Goal: Task Accomplishment & Management: Complete application form

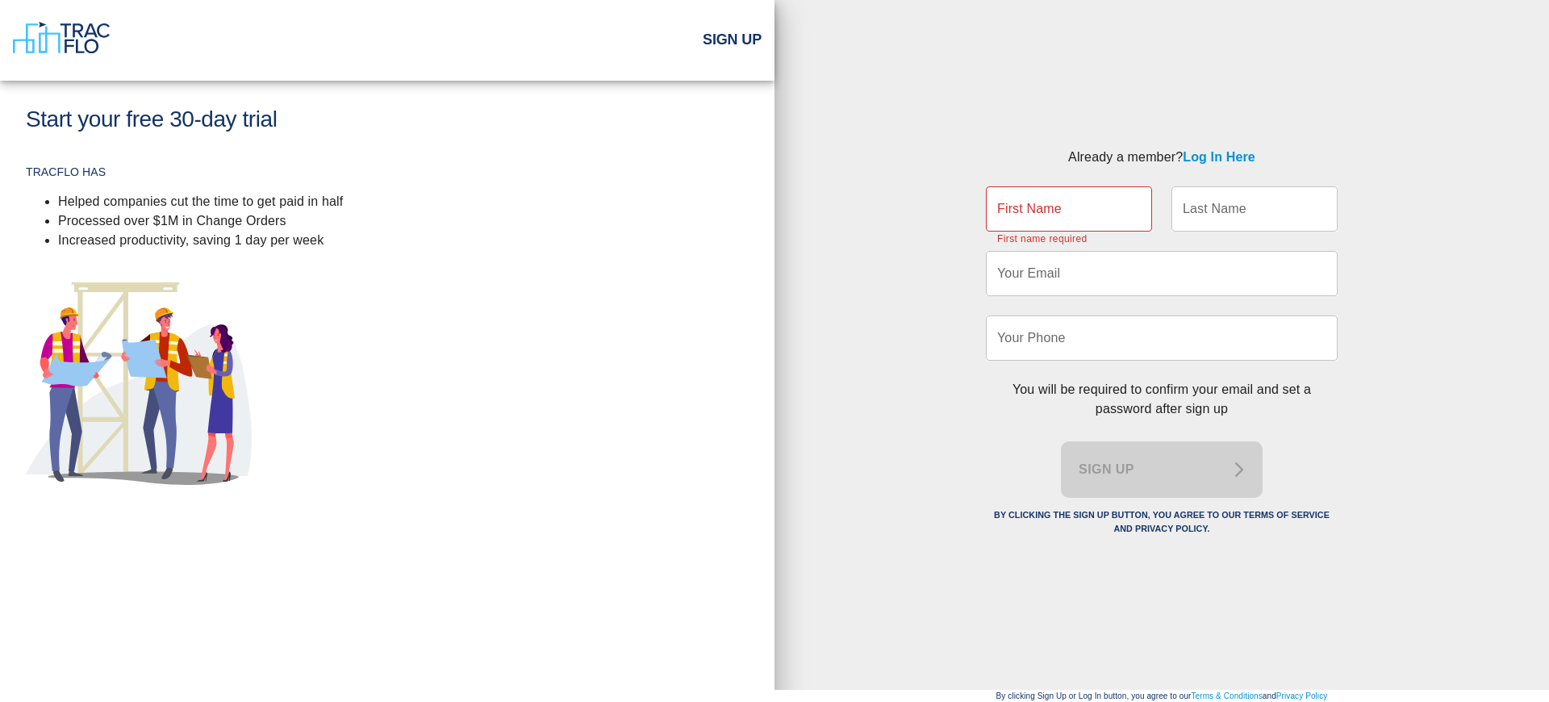
click at [1162, 469] on div "You will be required to confirm your email and set a password after sign up Sig…" at bounding box center [1152, 452] width 371 height 182
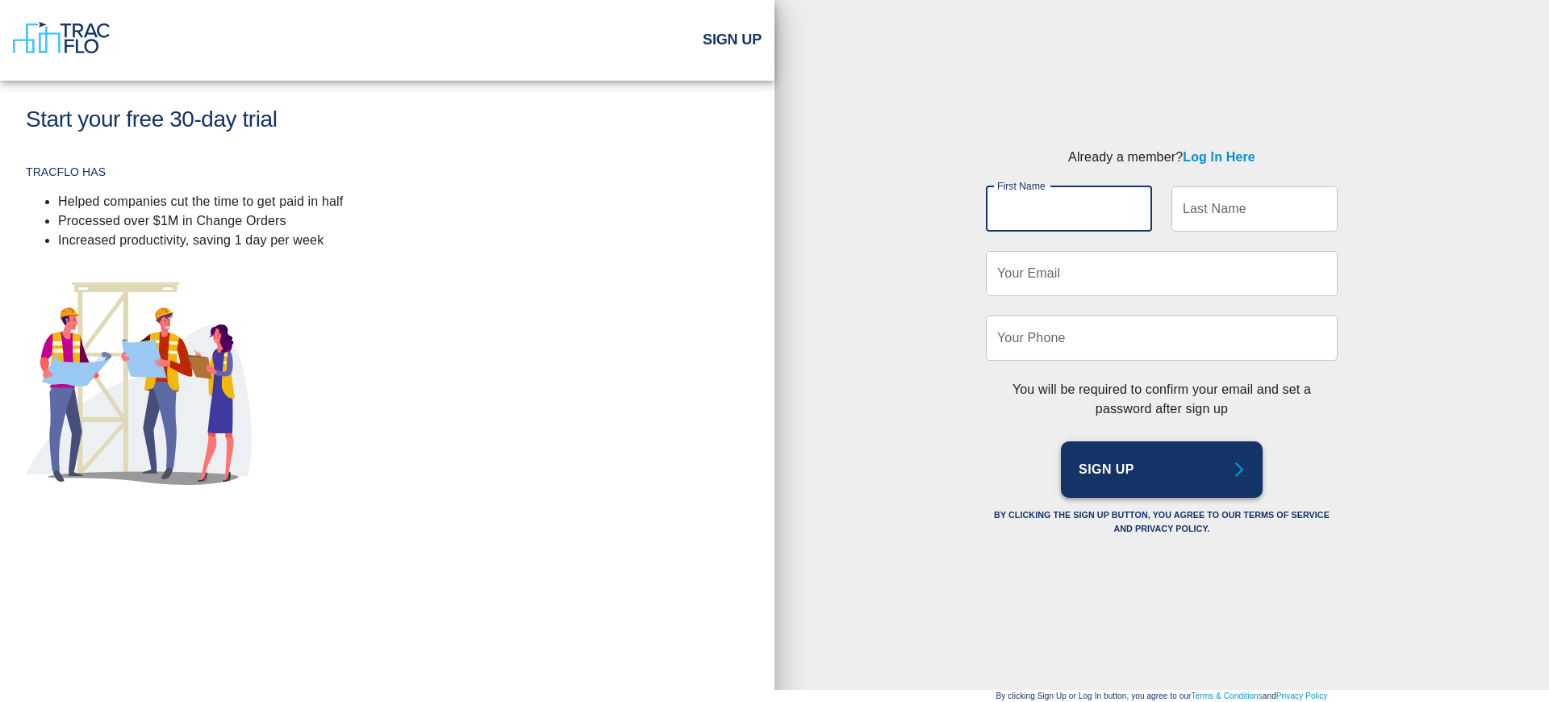
click at [1162, 469] on div "You will be required to confirm your email and set a password after sign up Sig…" at bounding box center [1152, 452] width 371 height 182
